Goal: Find specific page/section: Find specific page/section

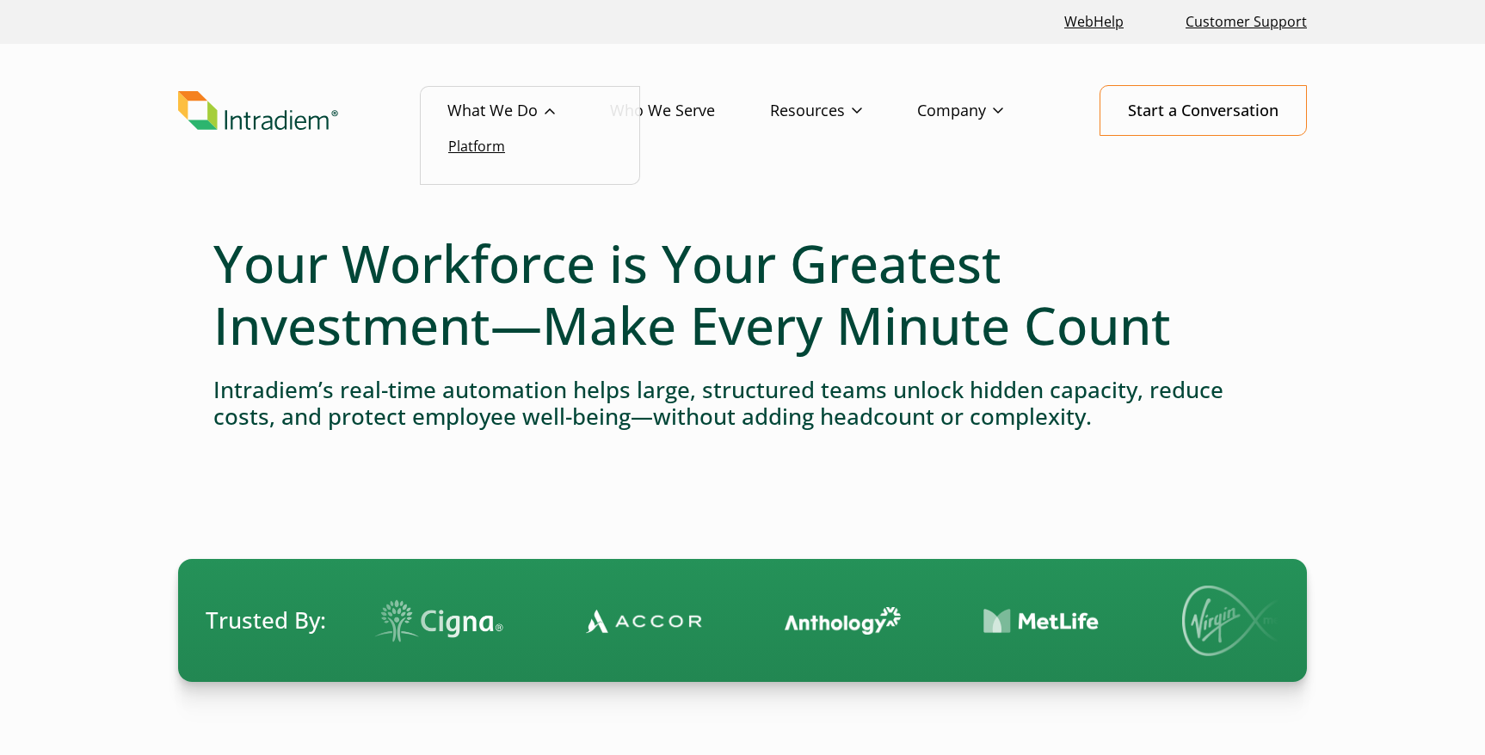
click at [493, 145] on link "Platform" at bounding box center [476, 146] width 57 height 19
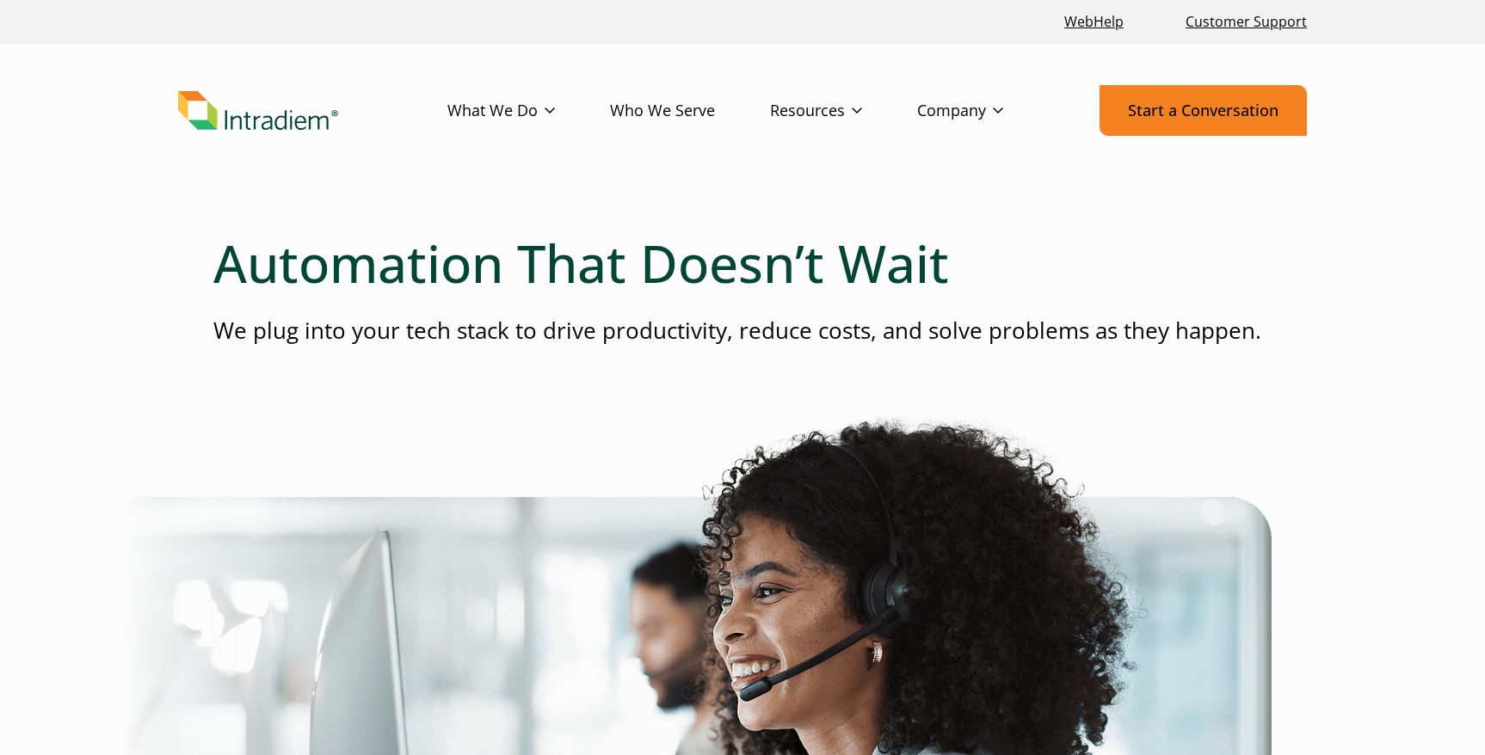
click at [1203, 110] on link "Start a Conversation" at bounding box center [1202, 110] width 207 height 51
